Goal: Task Accomplishment & Management: Manage account settings

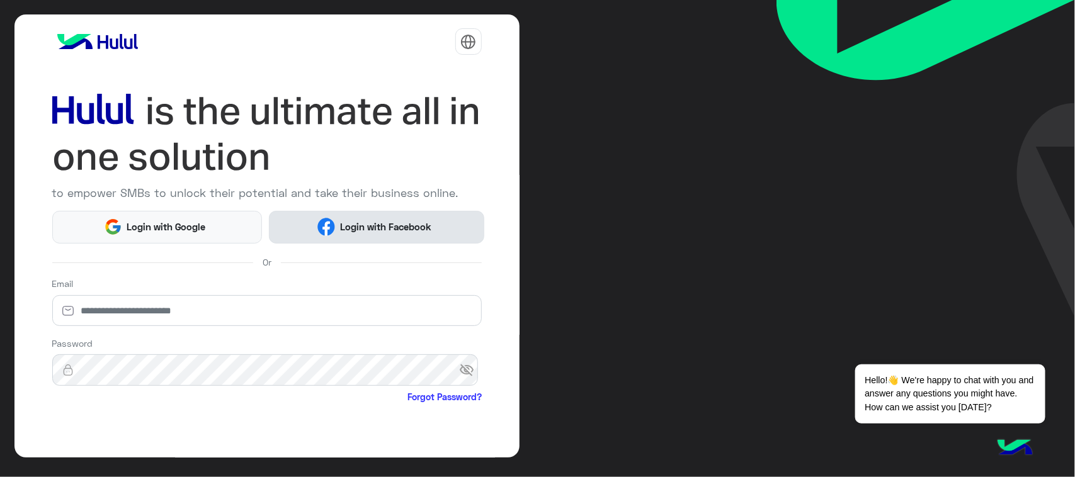
click at [346, 230] on span "Login with Facebook" at bounding box center [385, 227] width 101 height 14
